Goal: Task Accomplishment & Management: Use online tool/utility

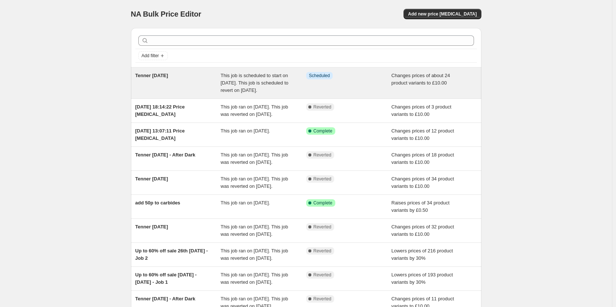
click at [168, 77] on span "Tenner [DATE]" at bounding box center [151, 76] width 33 height 6
select select "no_change"
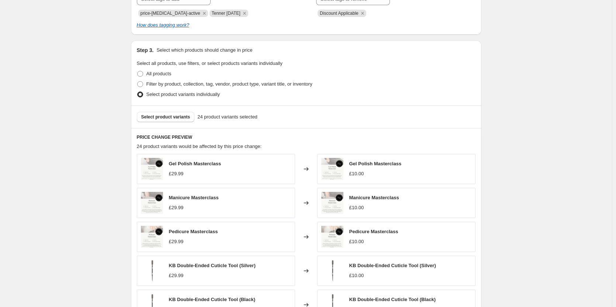
scroll to position [332, 0]
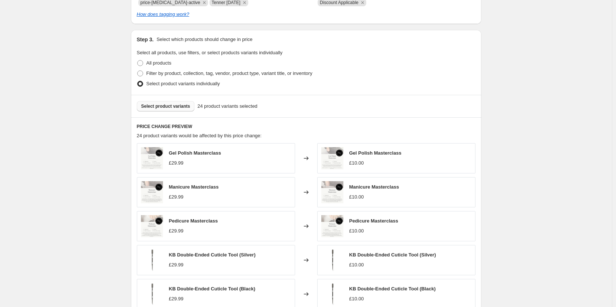
click at [165, 110] on button "Select product variants" at bounding box center [166, 106] width 58 height 10
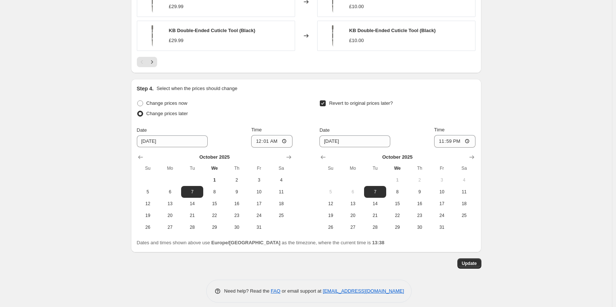
scroll to position [598, 0]
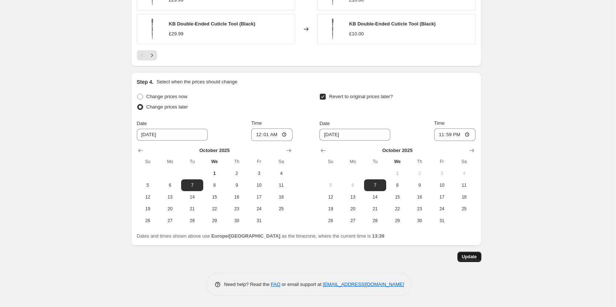
click at [473, 252] on button "Update" at bounding box center [470, 257] width 24 height 10
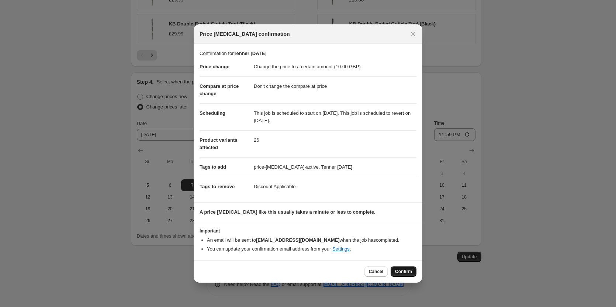
click at [408, 273] on span "Confirm" at bounding box center [403, 272] width 17 height 6
